Goal: Obtain resource: Obtain resource

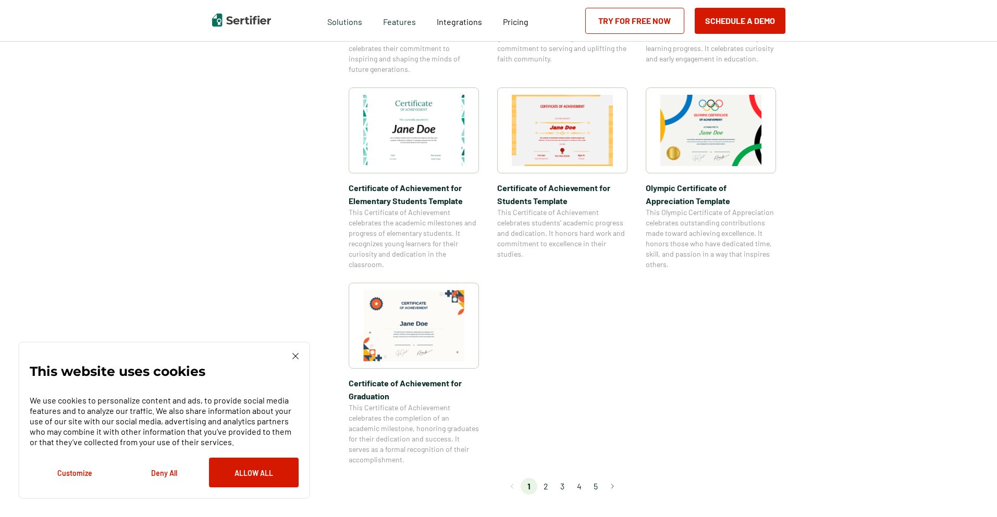
scroll to position [729, 0]
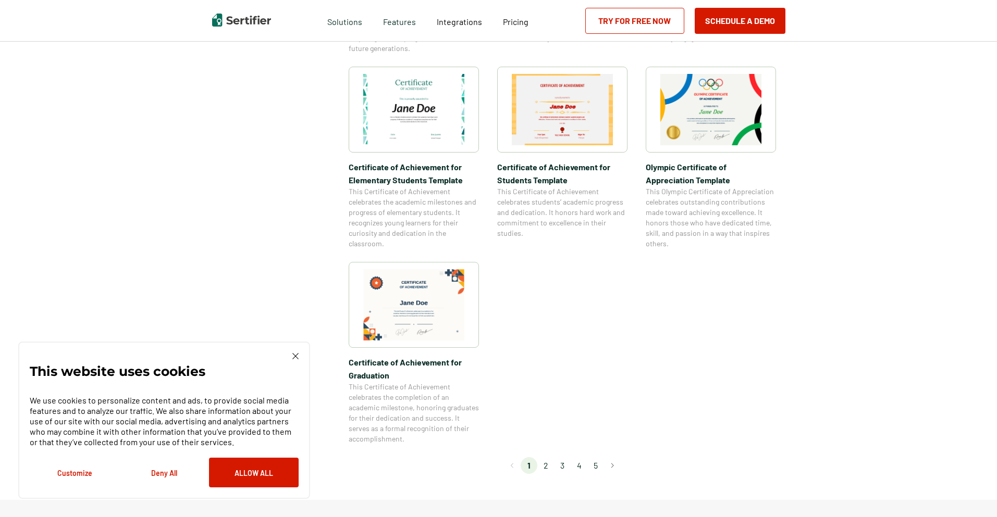
click at [546, 467] on li "2" at bounding box center [545, 465] width 17 height 17
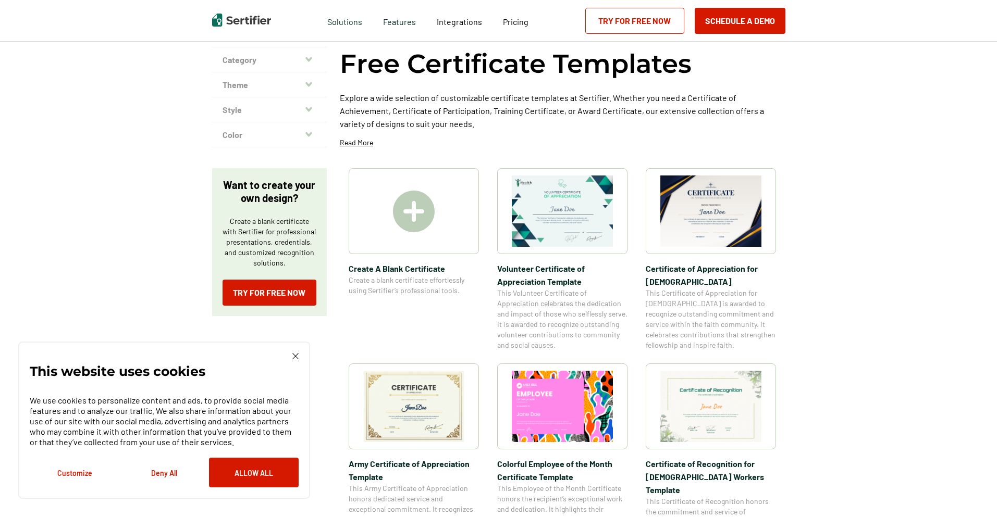
scroll to position [42, 0]
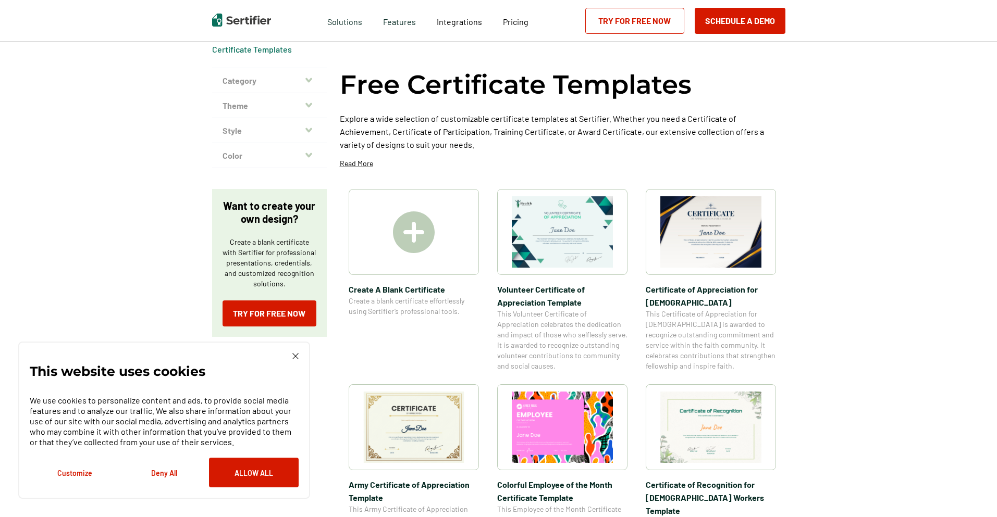
click at [303, 80] on button "Category" at bounding box center [269, 80] width 115 height 25
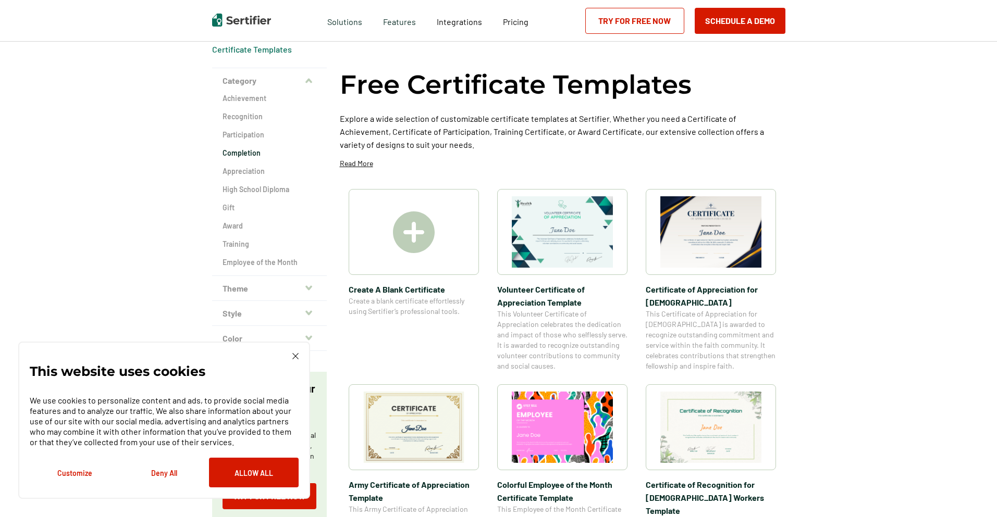
click at [252, 158] on h2 "Completion" at bounding box center [269, 153] width 94 height 10
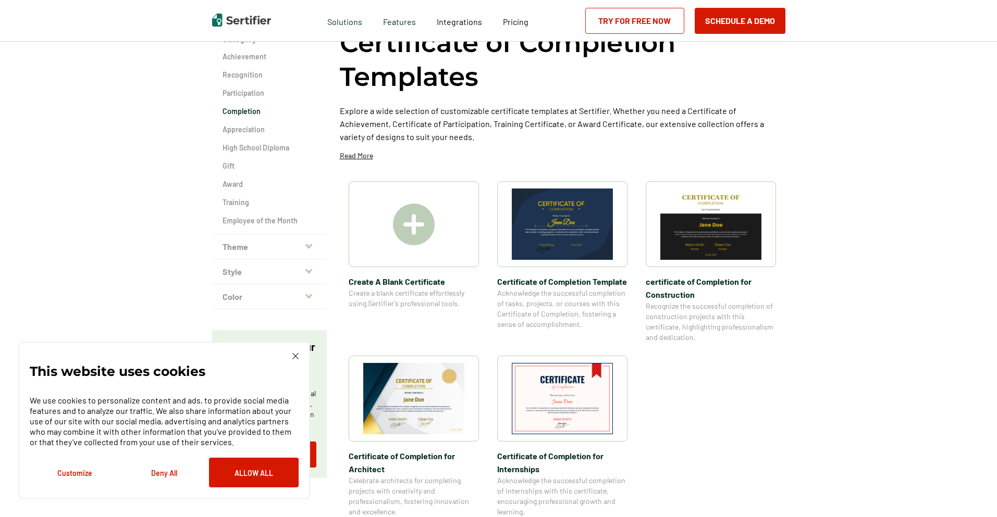
scroll to position [104, 0]
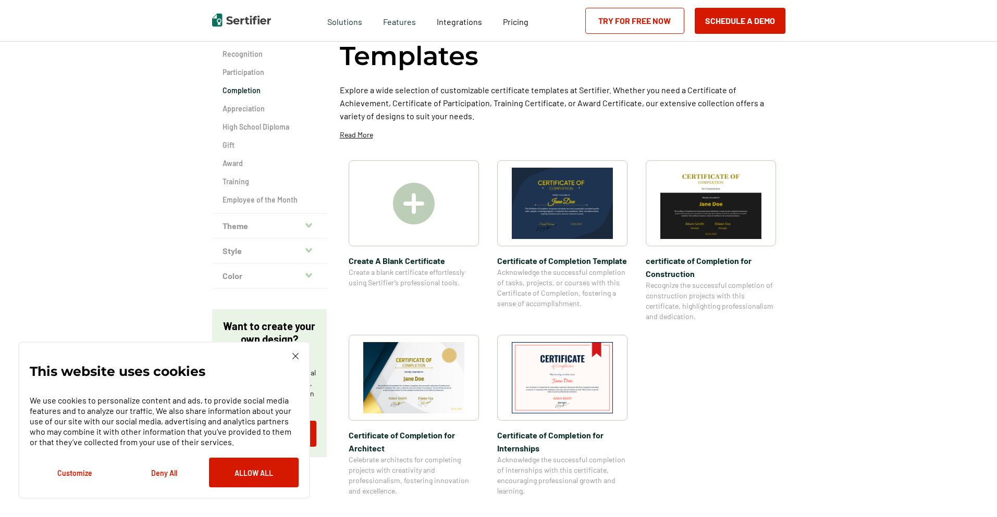
click at [421, 198] on img at bounding box center [414, 204] width 42 height 42
click at [694, 176] on img at bounding box center [710, 203] width 101 height 71
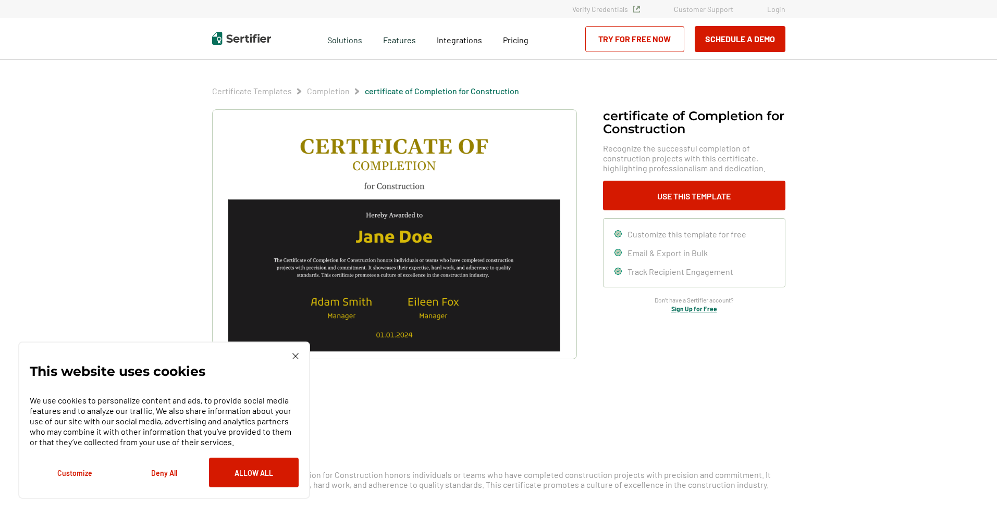
click at [281, 91] on link "Certificate Templates" at bounding box center [252, 91] width 80 height 10
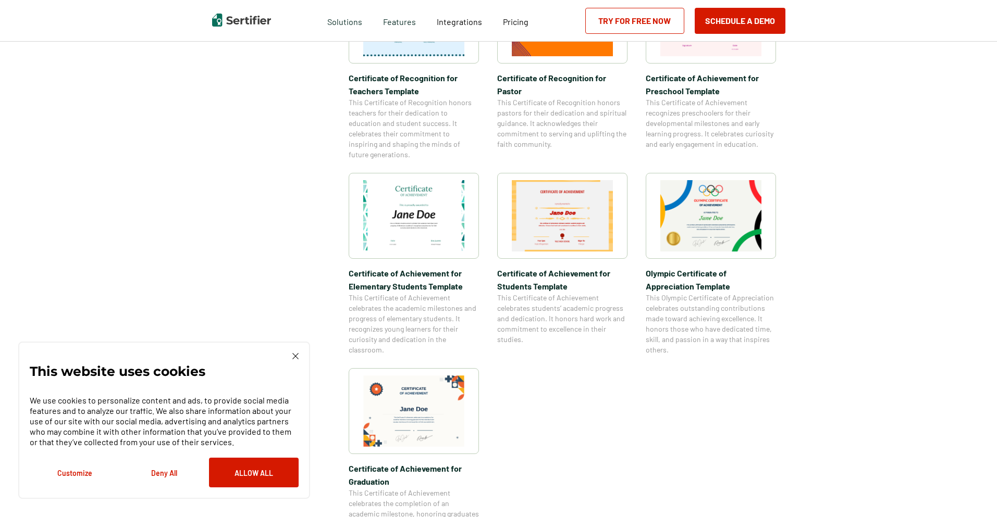
scroll to position [625, 0]
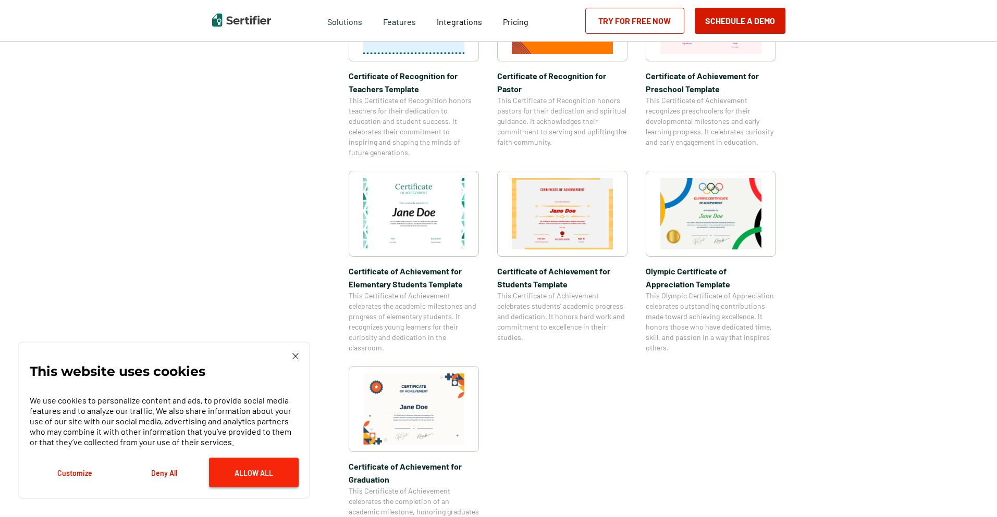
click at [220, 466] on button "Allow All" at bounding box center [254, 473] width 90 height 30
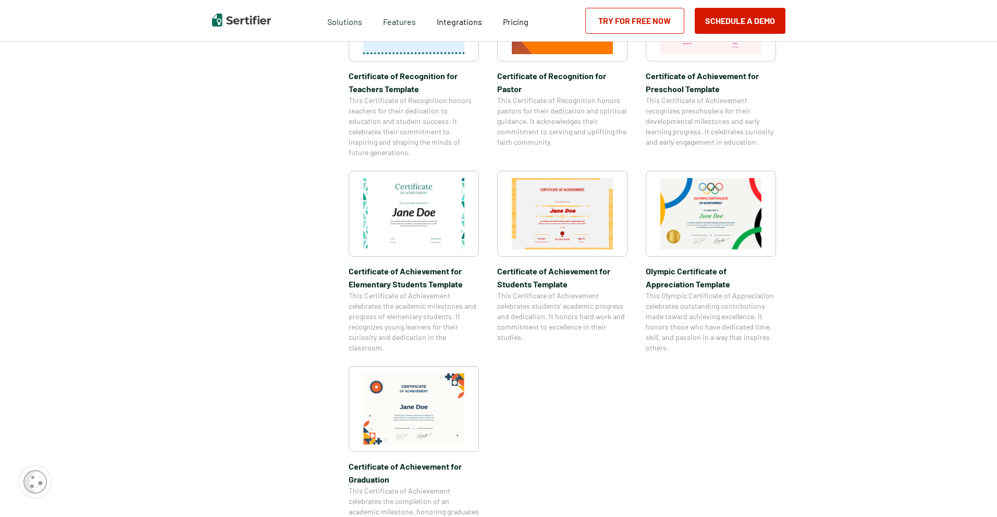
click at [265, 194] on div "Category Achievement Recognition Participation Completion Appreciation High Sch…" at bounding box center [498, 31] width 573 height 1094
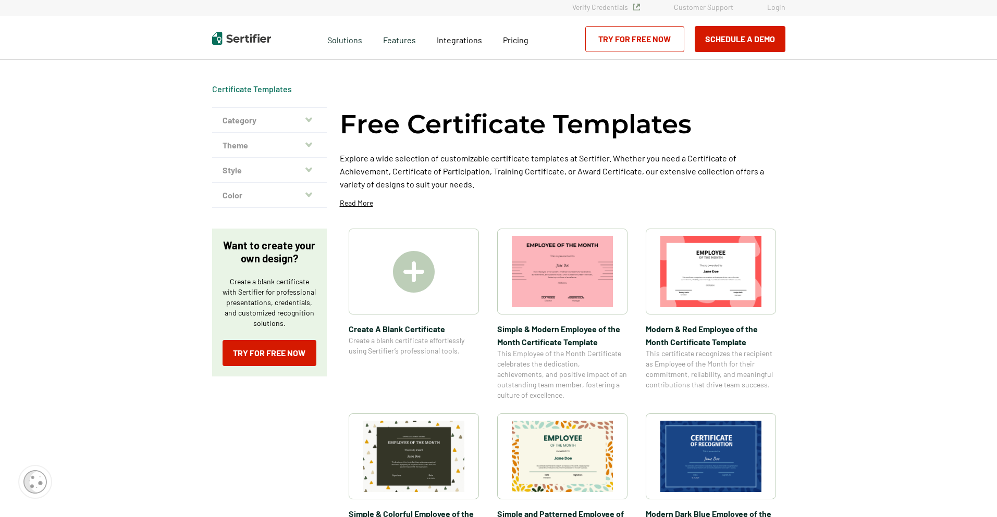
scroll to position [0, 0]
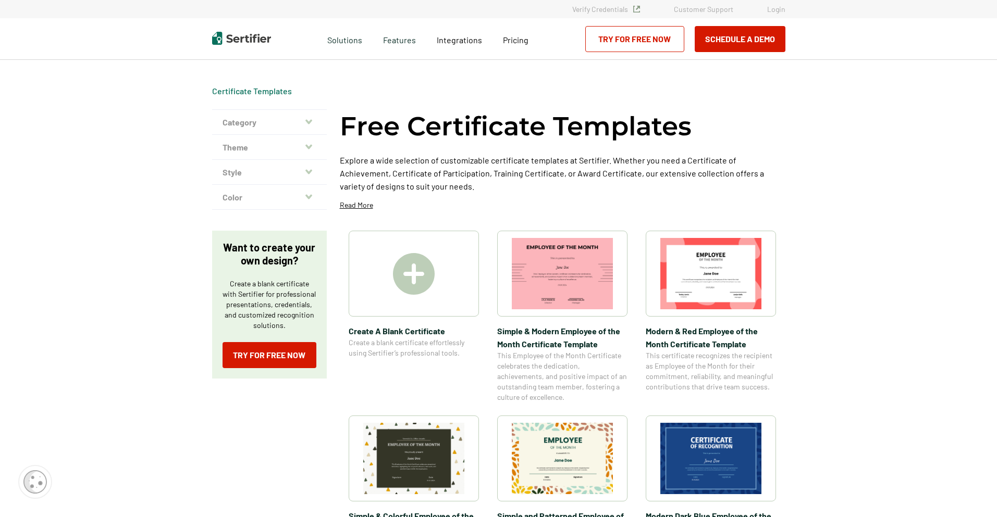
click at [299, 115] on button "Category" at bounding box center [269, 122] width 115 height 25
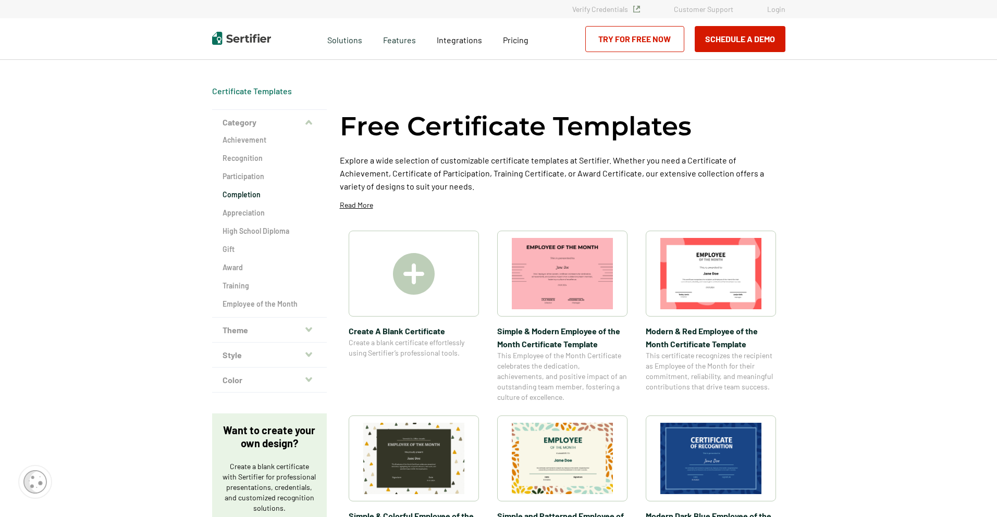
click at [255, 195] on h2 "Completion" at bounding box center [269, 195] width 94 height 10
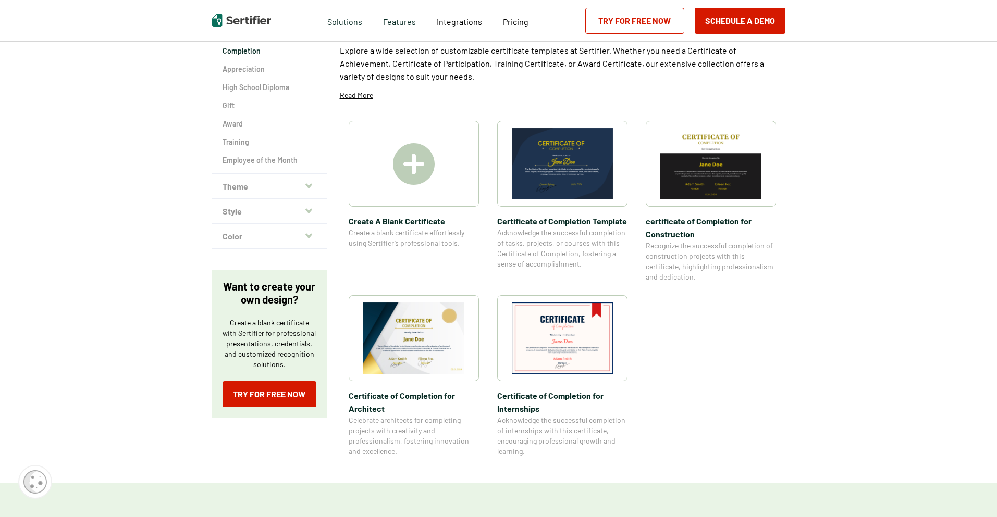
scroll to position [146, 0]
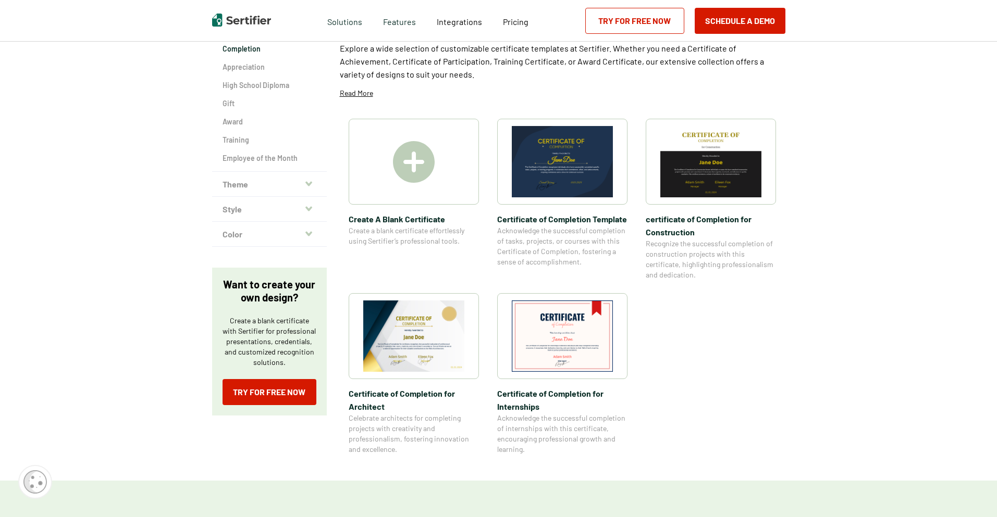
click at [429, 344] on img at bounding box center [413, 336] width 101 height 71
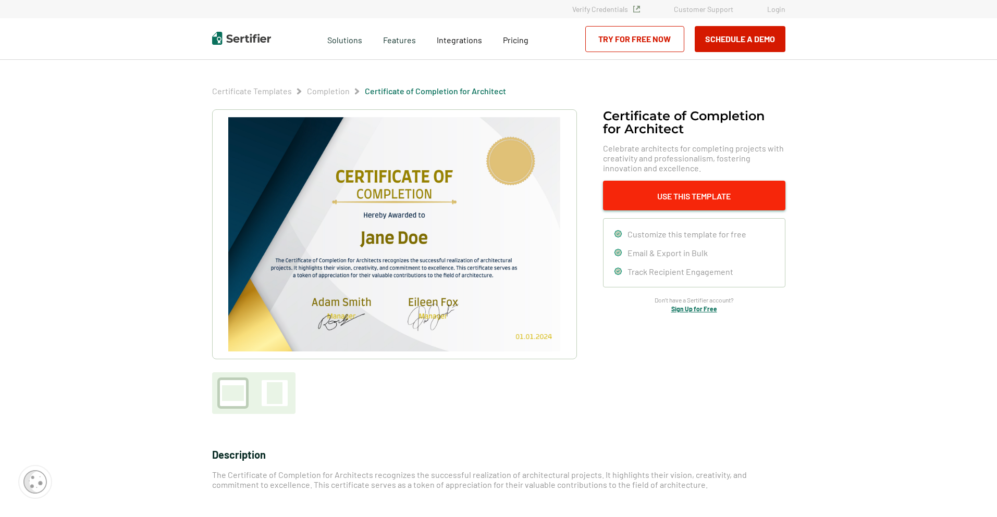
click at [676, 200] on button "Use This Template" at bounding box center [694, 196] width 182 height 30
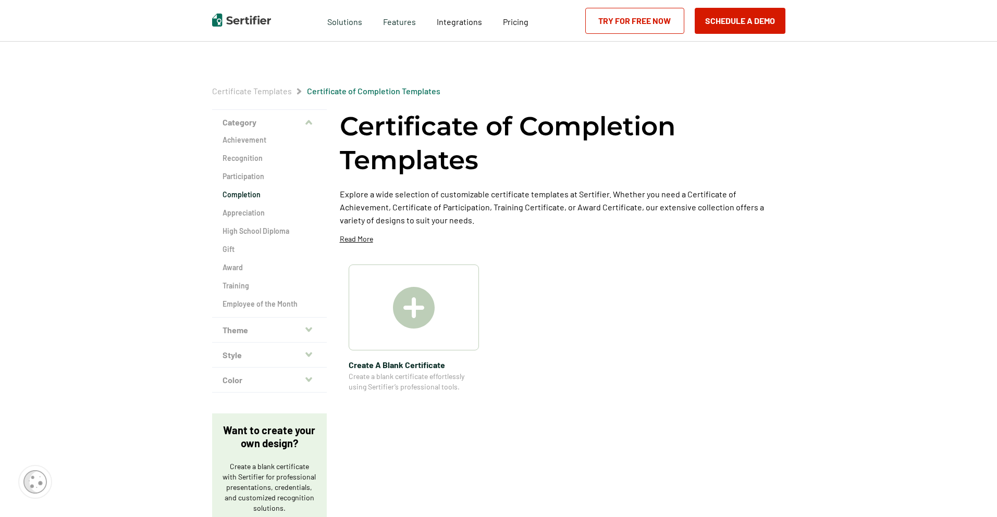
scroll to position [146, 0]
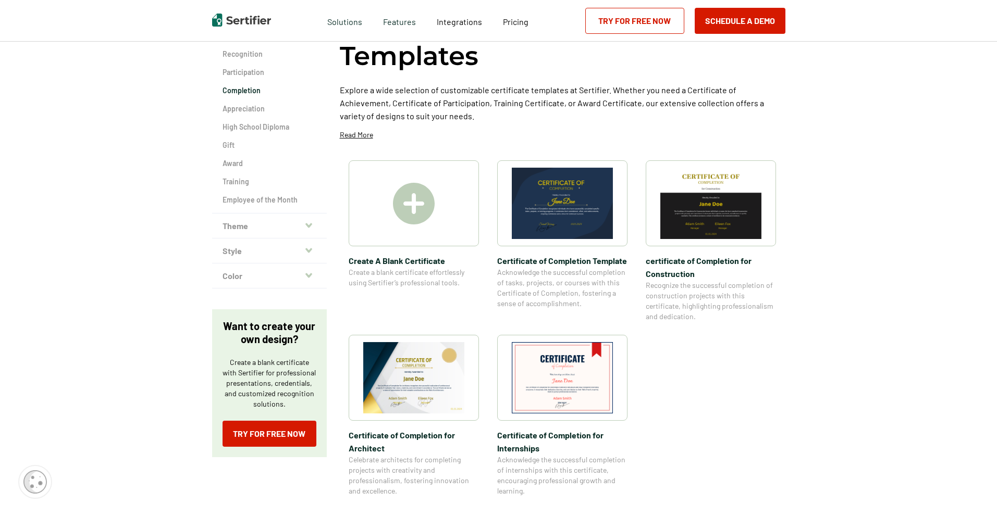
scroll to position [42, 0]
